Goal: Check status: Check status

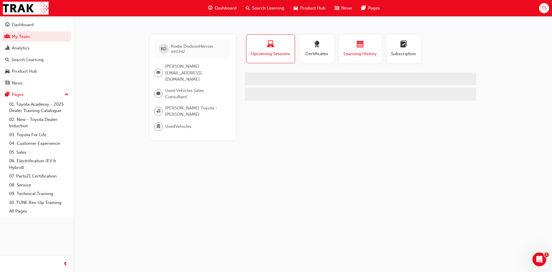
click at [373, 52] on span "Learning History" at bounding box center [360, 54] width 35 height 7
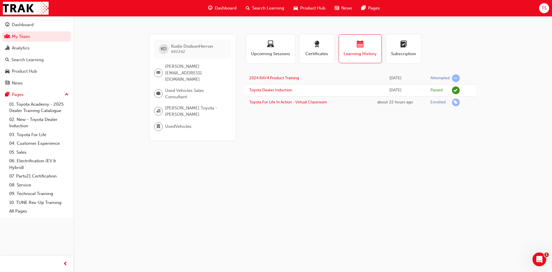
click at [353, 131] on div "Profile Upcoming Sessions Certificates Learning History Subscription KD Kodie D…" at bounding box center [360, 88] width 231 height 106
